Goal: Transaction & Acquisition: Purchase product/service

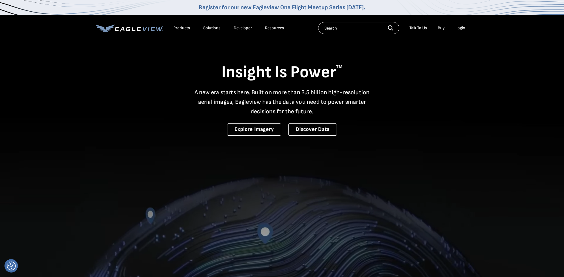
click at [458, 27] on div "Login" at bounding box center [461, 27] width 10 height 5
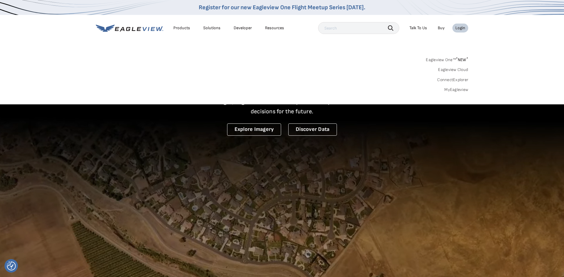
click at [451, 88] on link "MyEagleview" at bounding box center [457, 89] width 24 height 5
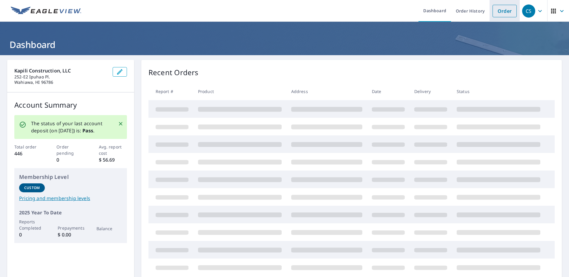
click at [492, 14] on link "Order" at bounding box center [504, 11] width 24 height 13
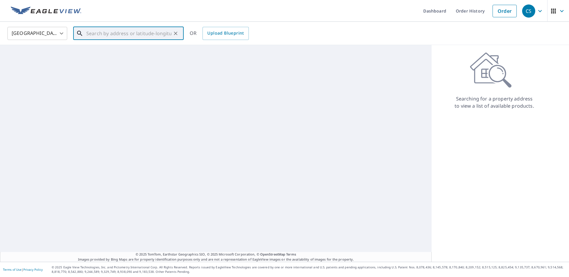
click at [151, 39] on input "text" at bounding box center [128, 33] width 85 height 17
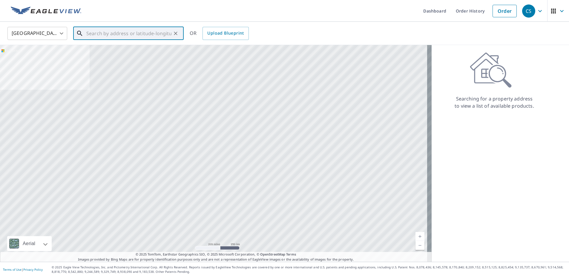
click at [156, 33] on input "text" at bounding box center [128, 33] width 85 height 17
paste input "Kapolei Golf Course Rd. • Kapolei, HI 96707"
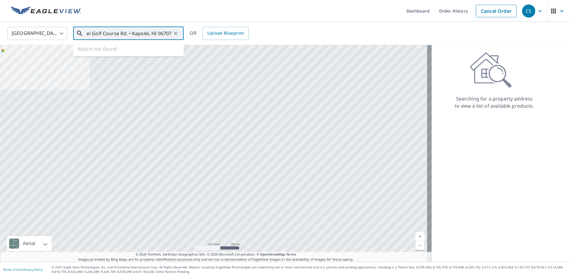
type input "Kapolei Golf Course Rd. • Kapolei, HI 96707"
